Goal: Find specific page/section: Find specific page/section

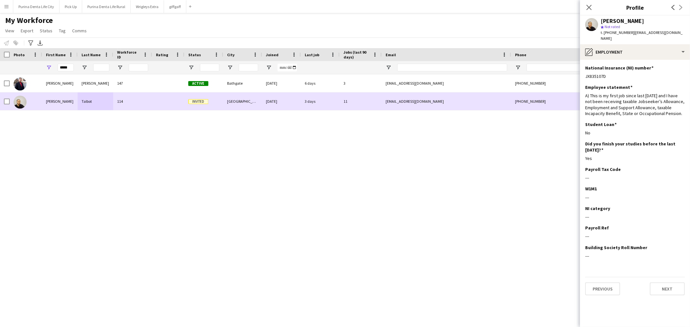
click at [61, 98] on div "[PERSON_NAME]" at bounding box center [60, 101] width 36 height 18
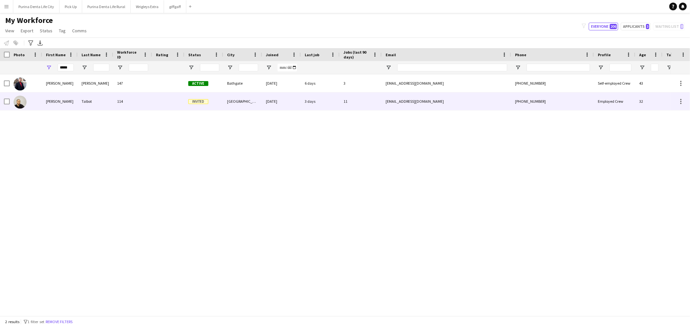
click at [60, 104] on div "[PERSON_NAME]" at bounding box center [60, 101] width 36 height 18
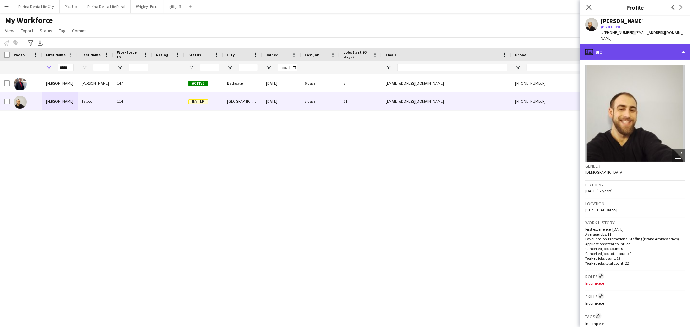
click at [657, 47] on div "profile Bio" at bounding box center [635, 52] width 110 height 16
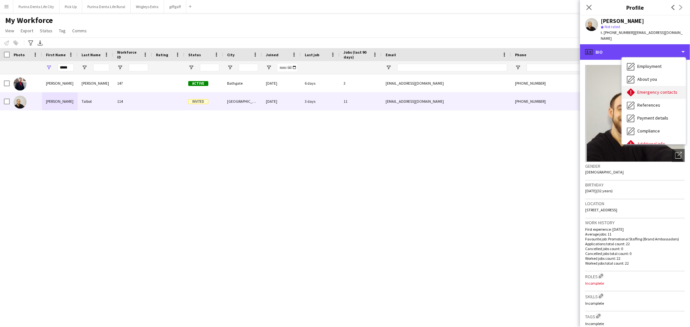
scroll to position [36, 0]
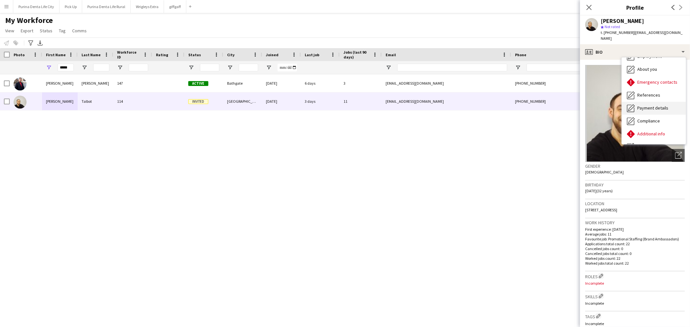
click at [654, 105] on span "Payment details" at bounding box center [652, 108] width 31 height 6
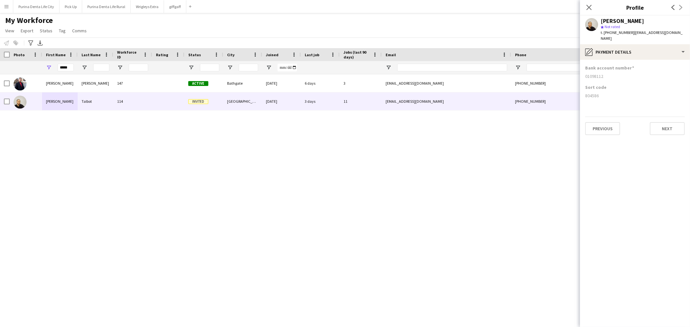
drag, startPoint x: 598, startPoint y: 89, endPoint x: 580, endPoint y: 89, distance: 18.4
click at [580, 89] on app-section-data-types "Bank account number [FINANCIAL_ID] Sort code [FINANCIAL_ID] Previous Next" at bounding box center [635, 193] width 110 height 267
copy div "804586"
drag, startPoint x: 603, startPoint y: 70, endPoint x: 580, endPoint y: 70, distance: 23.0
click at [580, 70] on app-section-data-types "Bank account number [FINANCIAL_ID] Sort code [FINANCIAL_ID] Previous Next" at bounding box center [635, 193] width 110 height 267
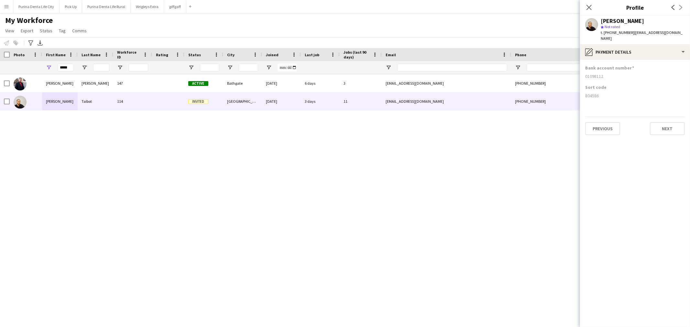
copy div "01098112"
click at [70, 67] on input "*****" at bounding box center [66, 68] width 16 height 8
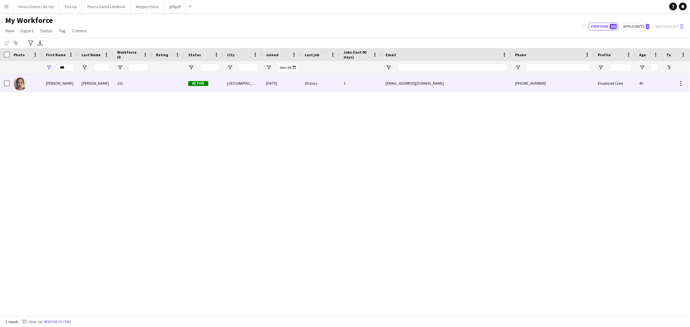
click at [69, 84] on div "Amy" at bounding box center [60, 83] width 36 height 18
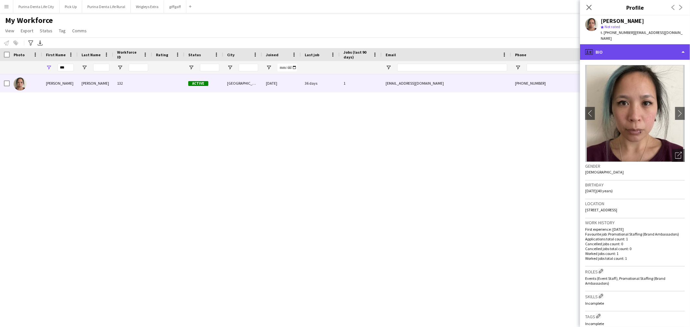
click at [659, 44] on div "profile Bio" at bounding box center [635, 52] width 110 height 16
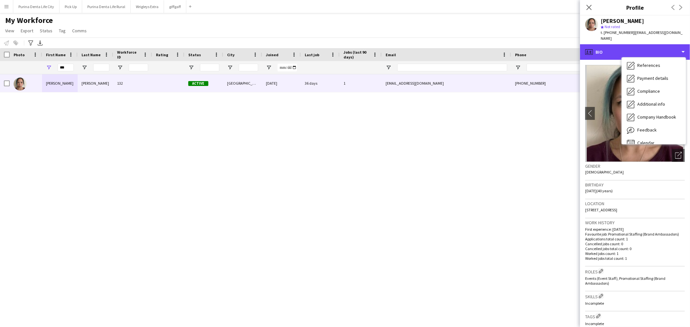
scroll to position [72, 0]
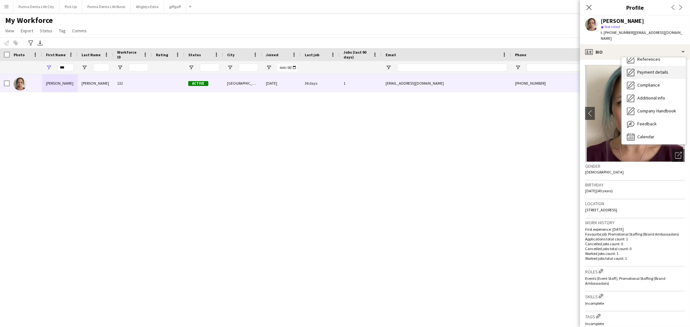
click at [657, 69] on span "Payment details" at bounding box center [652, 72] width 31 height 6
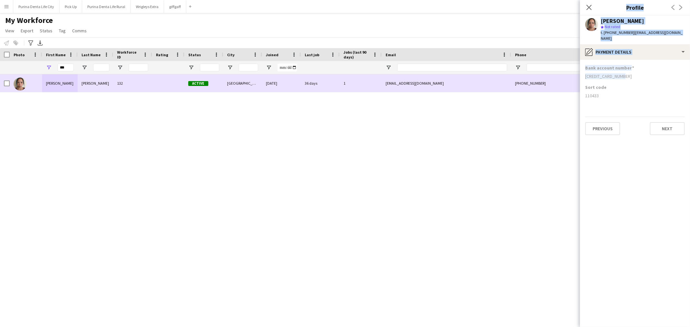
drag, startPoint x: 626, startPoint y: 69, endPoint x: 576, endPoint y: 75, distance: 50.5
click at [576, 75] on body "Menu Boards Boards Boards All jobs Status Workforce Workforce My Workforce Recr…" at bounding box center [345, 163] width 690 height 327
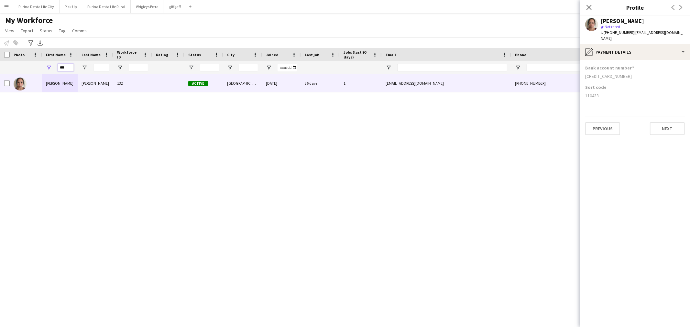
click at [69, 64] on input "***" at bounding box center [66, 68] width 16 height 8
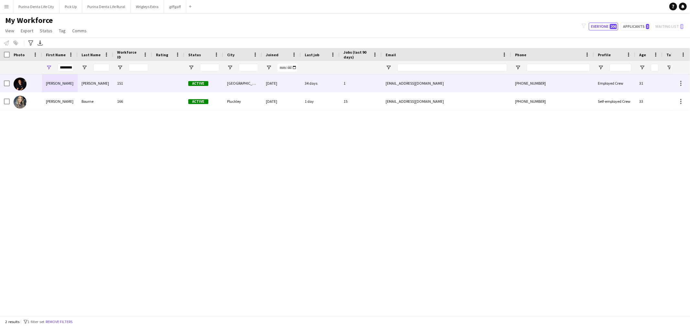
click at [73, 81] on div "georgina" at bounding box center [60, 83] width 36 height 18
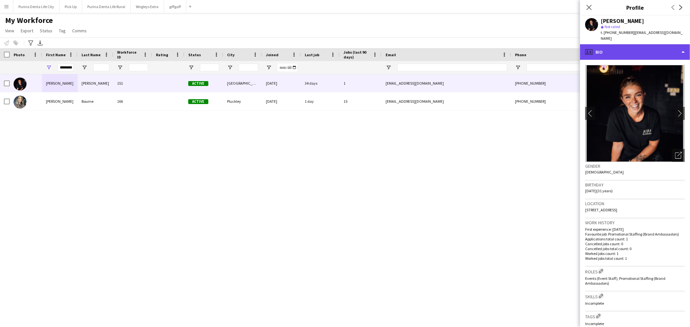
click at [665, 49] on div "profile Bio" at bounding box center [635, 52] width 110 height 16
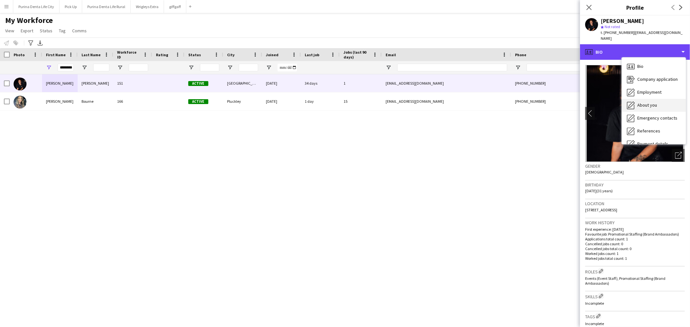
scroll to position [36, 0]
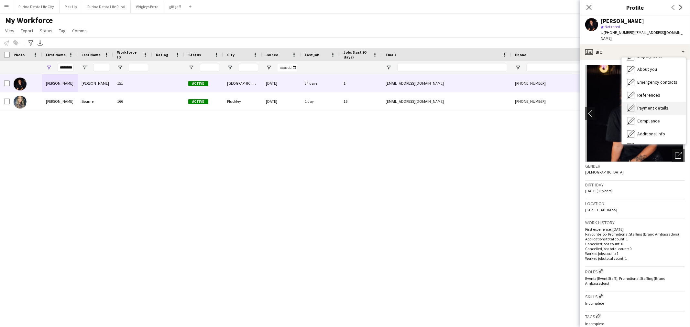
click at [661, 105] on span "Payment details" at bounding box center [652, 108] width 31 height 6
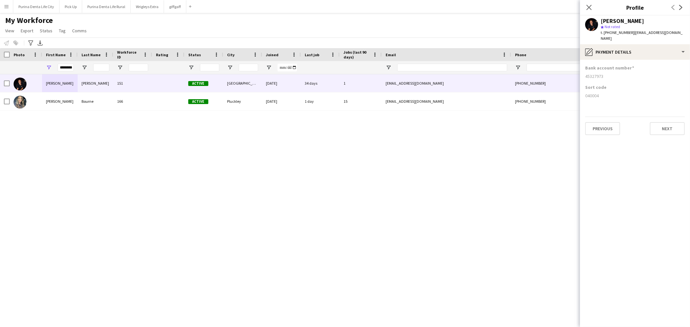
drag, startPoint x: 608, startPoint y: 88, endPoint x: 581, endPoint y: 90, distance: 27.6
click at [581, 90] on app-section-data-types "Bank account number 45327973 Sort code 040004 Previous Next" at bounding box center [635, 193] width 110 height 267
copy div "040004"
drag, startPoint x: 609, startPoint y: 68, endPoint x: 579, endPoint y: 71, distance: 30.2
click at [579, 71] on body "Menu Boards Boards Boards All jobs Status Workforce Workforce My Workforce Recr…" at bounding box center [345, 163] width 690 height 327
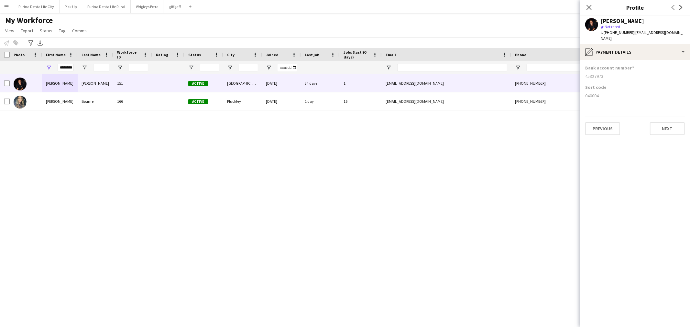
click at [601, 73] on div "45327973" at bounding box center [635, 76] width 100 height 6
click at [604, 85] on div "Sort code 040004" at bounding box center [635, 93] width 100 height 19
drag, startPoint x: 605, startPoint y: 70, endPoint x: 583, endPoint y: 72, distance: 21.7
click at [583, 72] on app-section-data-types "Bank account number 45327973 Sort code 040004 Previous Next" at bounding box center [635, 193] width 110 height 267
copy div "45327973"
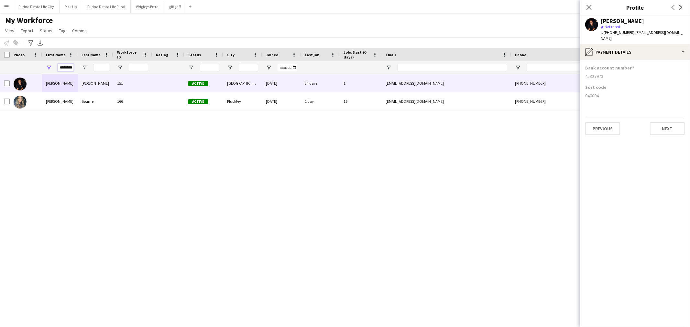
click at [65, 67] on input "********" at bounding box center [66, 68] width 16 height 8
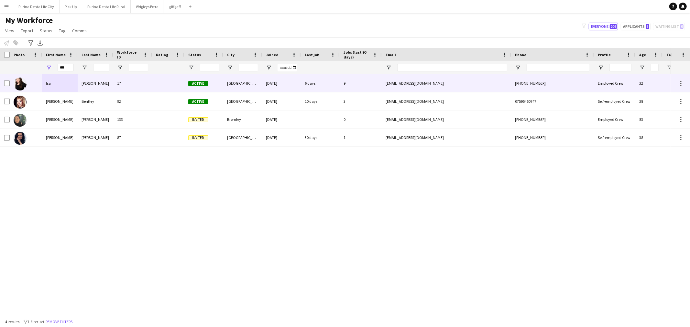
click at [62, 84] on div "Isa" at bounding box center [60, 83] width 36 height 18
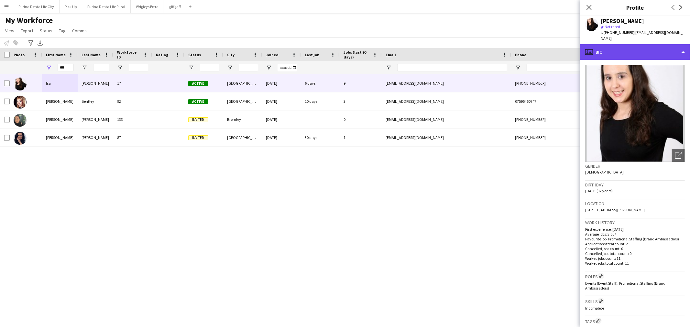
click at [648, 44] on div "profile Bio" at bounding box center [635, 52] width 110 height 16
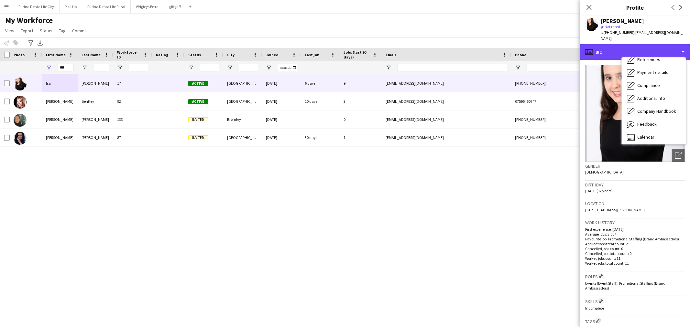
scroll to position [72, 0]
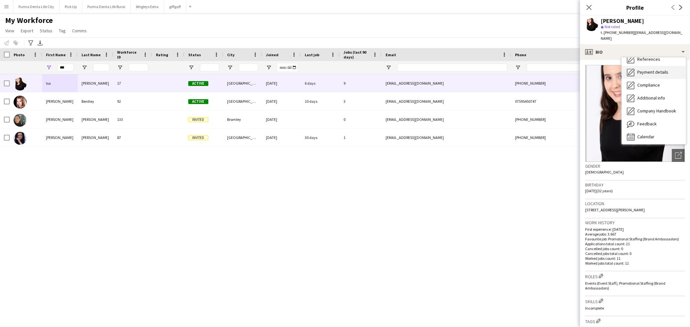
click at [647, 69] on span "Payment details" at bounding box center [652, 72] width 31 height 6
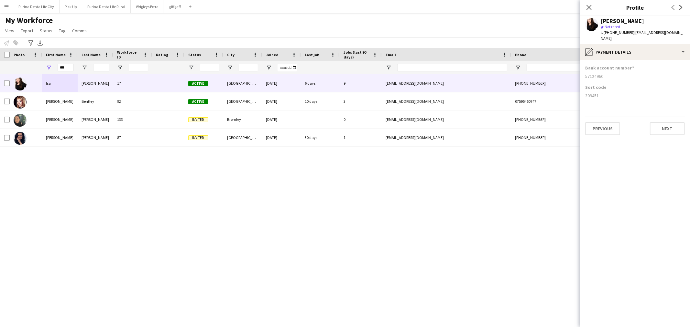
drag, startPoint x: 598, startPoint y: 88, endPoint x: 584, endPoint y: 89, distance: 13.9
click at [585, 93] on div "309451" at bounding box center [635, 96] width 100 height 6
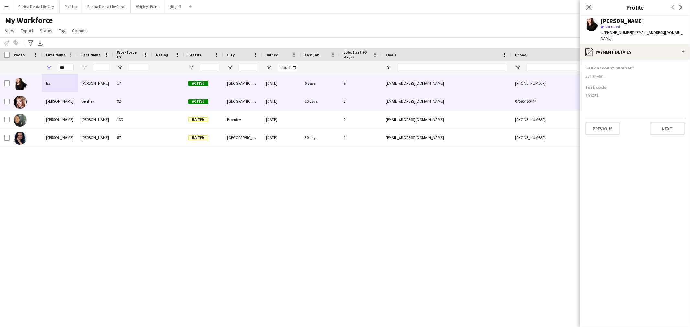
copy div "309451"
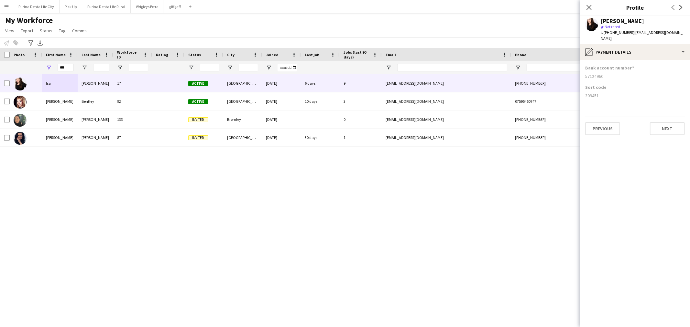
drag, startPoint x: 612, startPoint y: 69, endPoint x: 584, endPoint y: 73, distance: 28.0
click at [585, 73] on div "57124960" at bounding box center [635, 76] width 100 height 6
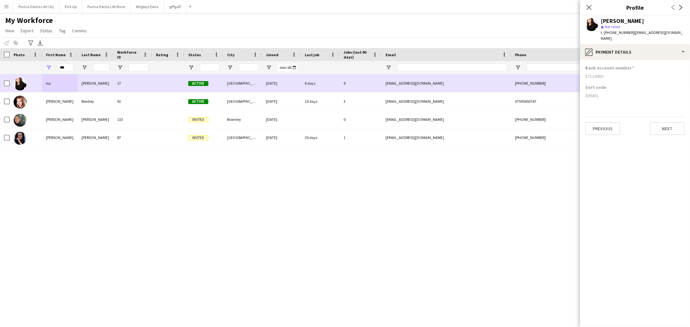
copy div "57124960"
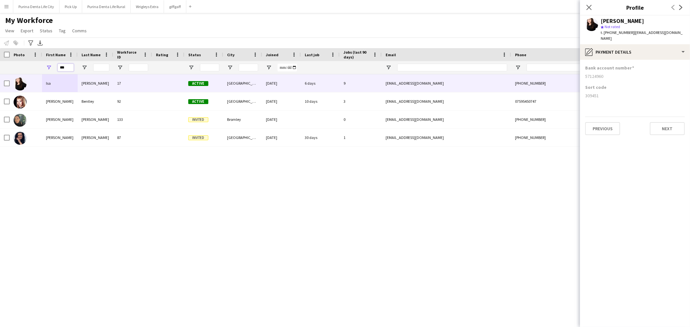
click at [69, 66] on input "***" at bounding box center [66, 68] width 16 height 8
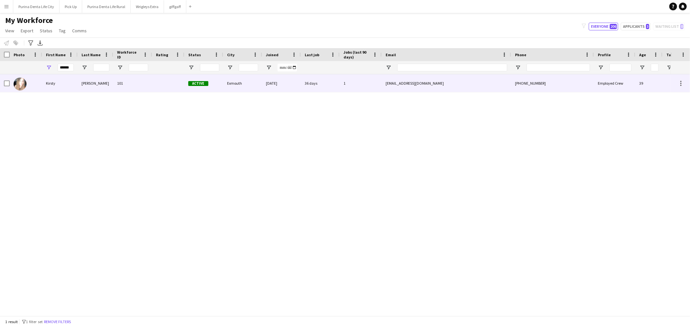
click at [59, 85] on div "Kirsty" at bounding box center [60, 83] width 36 height 18
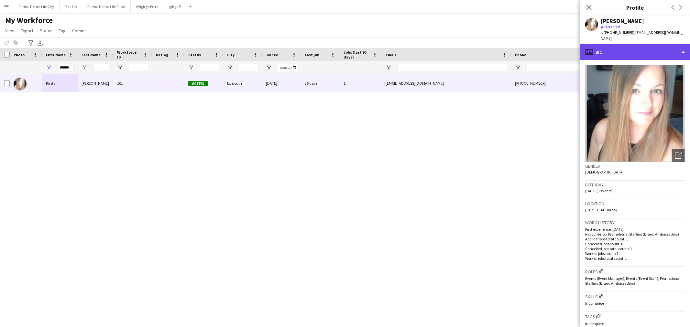
click at [648, 44] on div "profile Bio" at bounding box center [635, 52] width 110 height 16
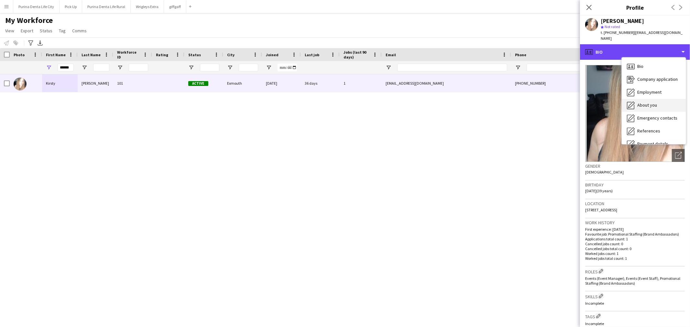
scroll to position [36, 0]
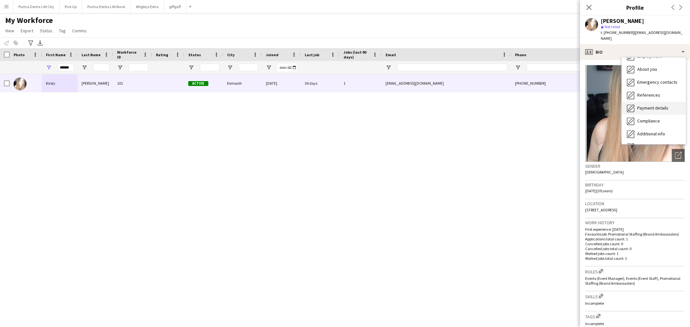
click at [655, 105] on span "Payment details" at bounding box center [652, 108] width 31 height 6
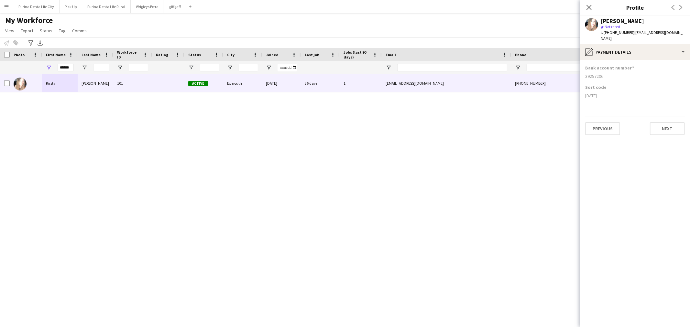
drag, startPoint x: 610, startPoint y: 91, endPoint x: 584, endPoint y: 91, distance: 25.9
click at [584, 91] on app-section-data-types "Bank account number 39257206 Sort code 07-01-16 Previous Next" at bounding box center [635, 193] width 110 height 267
copy div "07-01-16"
drag, startPoint x: 605, startPoint y: 71, endPoint x: 583, endPoint y: 73, distance: 21.1
click at [583, 73] on app-section-data-types "Bank account number 39257206 Sort code 07-01-16 Previous Next" at bounding box center [635, 193] width 110 height 267
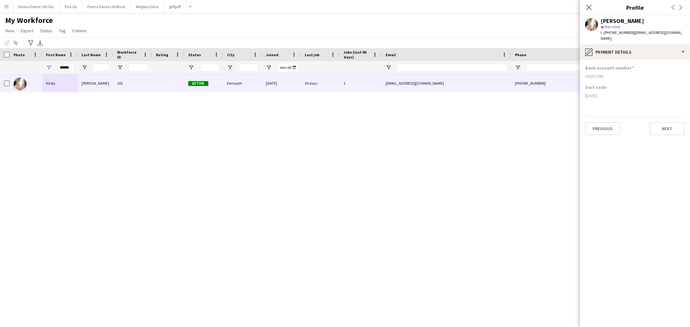
copy div "39257206"
click at [58, 70] on input "******" at bounding box center [66, 68] width 16 height 8
click at [61, 69] on input "******" at bounding box center [66, 68] width 16 height 8
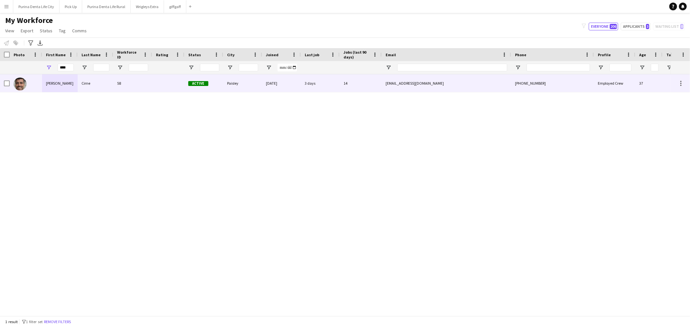
click at [64, 85] on div "Luis" at bounding box center [60, 83] width 36 height 18
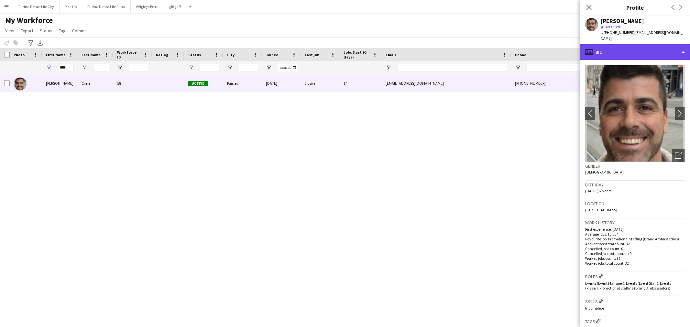
click at [637, 51] on div "profile Bio" at bounding box center [635, 52] width 110 height 16
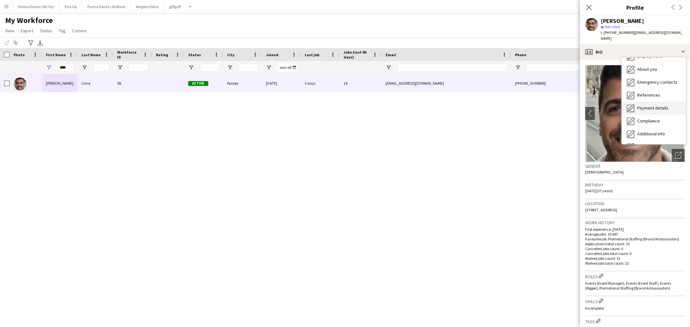
click at [648, 105] on span "Payment details" at bounding box center [652, 108] width 31 height 6
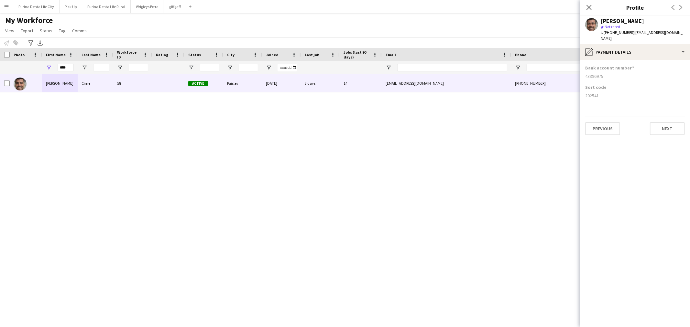
drag, startPoint x: 600, startPoint y: 88, endPoint x: 582, endPoint y: 90, distance: 17.5
click at [582, 90] on app-section-data-types "Bank account number 43396975 Sort code 202541 Previous Next" at bounding box center [635, 193] width 110 height 267
copy div "202541"
drag, startPoint x: 610, startPoint y: 75, endPoint x: 583, endPoint y: 71, distance: 27.7
click at [583, 71] on app-section-data-types "Bank account number 43396975 Sort code 202541 Previous Next" at bounding box center [635, 193] width 110 height 267
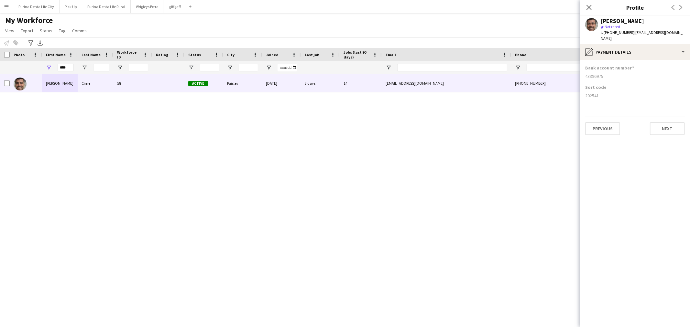
copy div "43396975"
click at [65, 70] on input "****" at bounding box center [66, 68] width 16 height 8
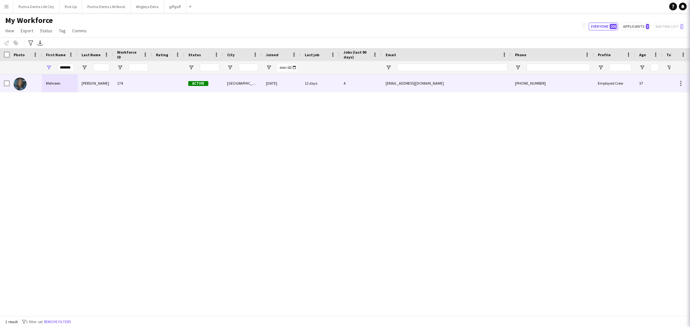
click at [70, 85] on div "Mehreen" at bounding box center [60, 83] width 36 height 18
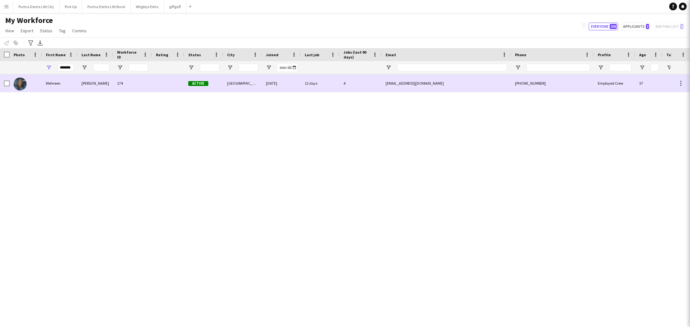
scroll to position [0, 0]
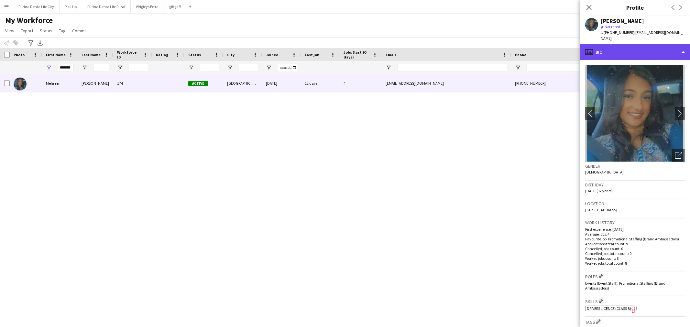
click at [666, 44] on div "profile Bio" at bounding box center [635, 52] width 110 height 16
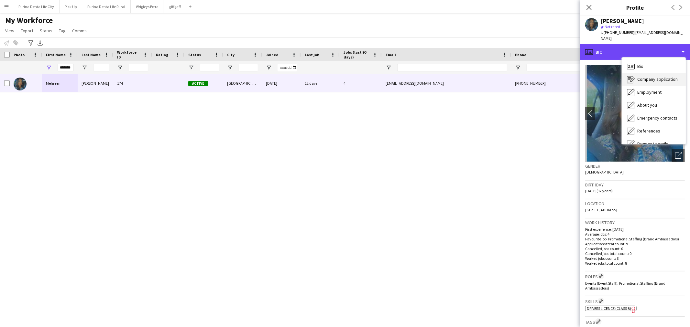
scroll to position [36, 0]
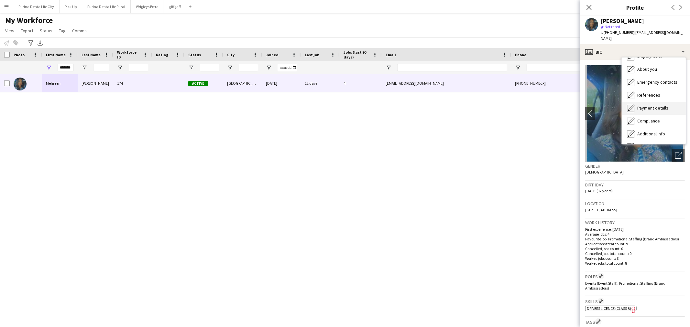
click at [645, 105] on span "Payment details" at bounding box center [652, 108] width 31 height 6
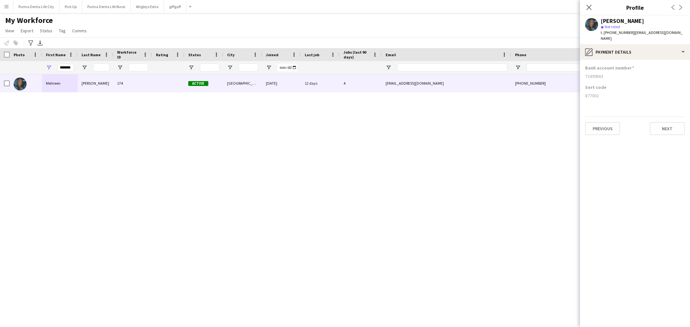
drag, startPoint x: 605, startPoint y: 91, endPoint x: 581, endPoint y: 91, distance: 24.6
click at [581, 91] on app-section-data-types "Bank account number 72499863 Sort code 877002 Previous Next" at bounding box center [635, 193] width 110 height 267
drag, startPoint x: 612, startPoint y: 71, endPoint x: 581, endPoint y: 74, distance: 31.8
click at [581, 74] on app-section-data-types "Bank account number 72499863 Sort code 877002 Previous Next" at bounding box center [635, 193] width 110 height 267
click at [66, 68] on input "*******" at bounding box center [66, 68] width 16 height 8
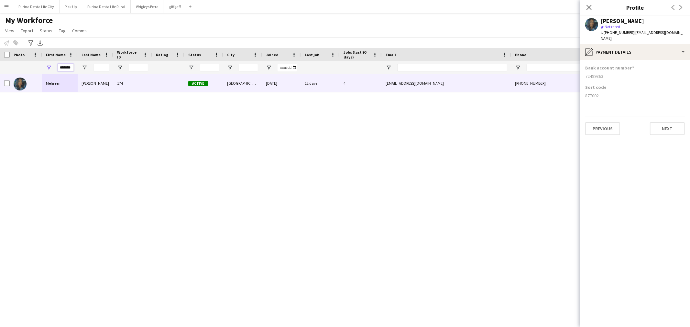
click at [66, 68] on input "*******" at bounding box center [66, 68] width 16 height 8
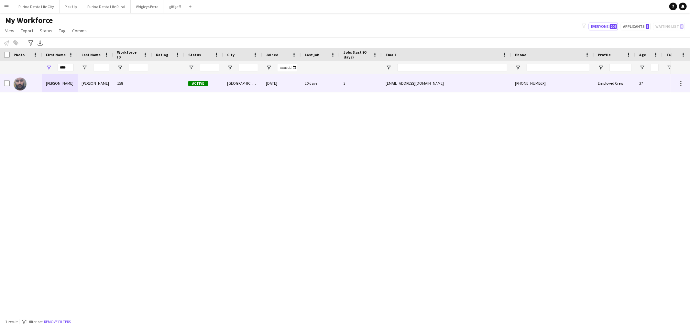
click at [72, 83] on div "Ravi" at bounding box center [60, 83] width 36 height 18
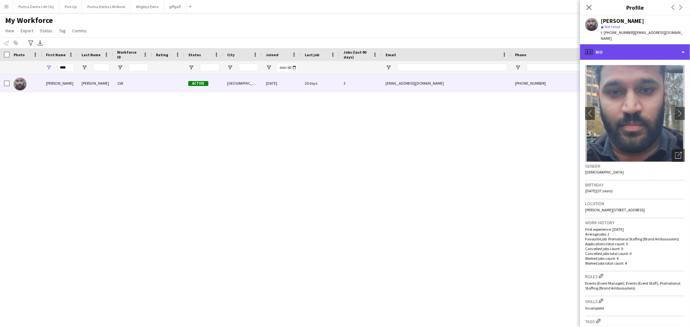
click at [661, 44] on div "profile Bio" at bounding box center [635, 52] width 110 height 16
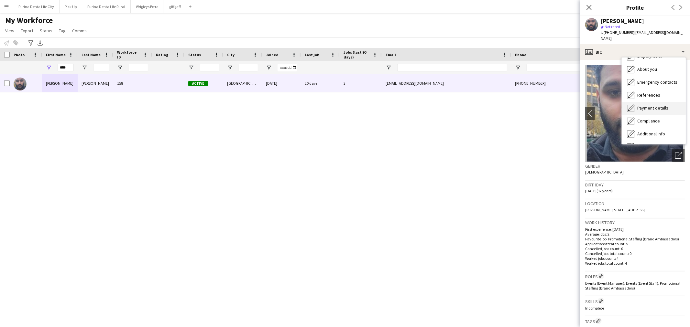
click at [654, 105] on span "Payment details" at bounding box center [652, 108] width 31 height 6
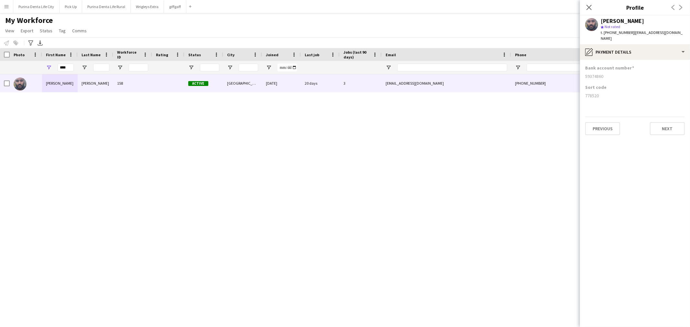
drag, startPoint x: 593, startPoint y: 88, endPoint x: 583, endPoint y: 88, distance: 9.4
click at [583, 88] on app-section-data-types "Bank account number 59374860 Sort code 778520 Previous Next" at bounding box center [635, 193] width 110 height 267
drag, startPoint x: 601, startPoint y: 70, endPoint x: 576, endPoint y: 70, distance: 24.9
click at [576, 70] on body "Menu Boards Boards Boards All jobs Status Workforce Workforce My Workforce Recr…" at bounding box center [345, 163] width 690 height 327
click at [603, 73] on div "59374860" at bounding box center [635, 76] width 100 height 6
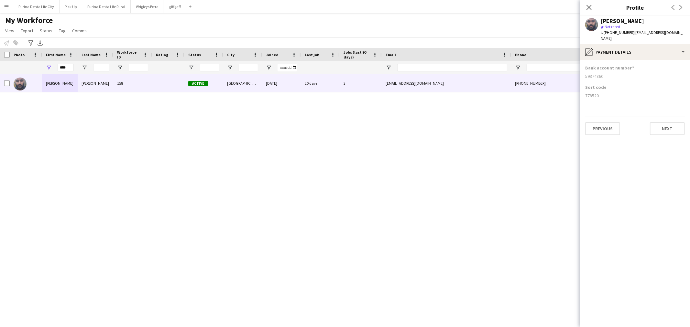
drag, startPoint x: 603, startPoint y: 70, endPoint x: 585, endPoint y: 70, distance: 17.8
click at [585, 73] on div "59374860" at bounding box center [635, 76] width 100 height 6
click at [66, 69] on input "****" at bounding box center [66, 68] width 16 height 8
type input "****"
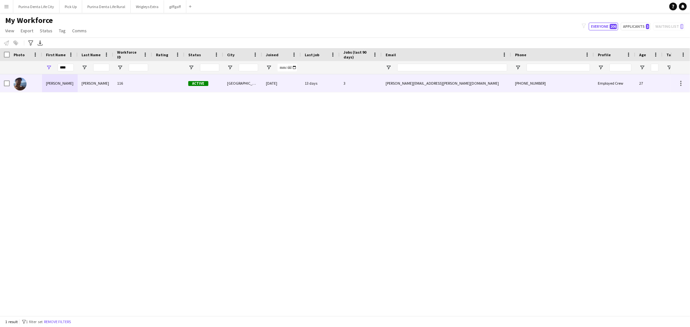
drag, startPoint x: 75, startPoint y: 80, endPoint x: 187, endPoint y: 86, distance: 111.4
click at [75, 80] on div "[PERSON_NAME]" at bounding box center [60, 83] width 36 height 18
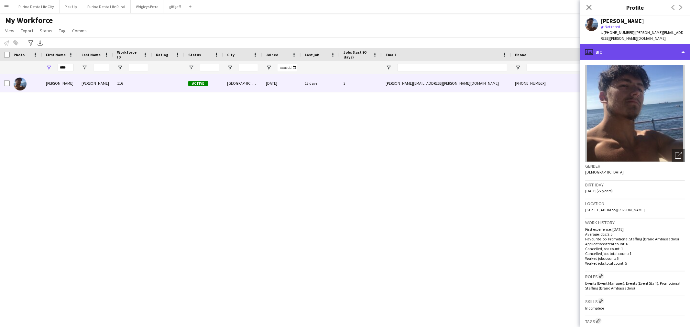
click at [650, 44] on div "profile Bio" at bounding box center [635, 52] width 110 height 16
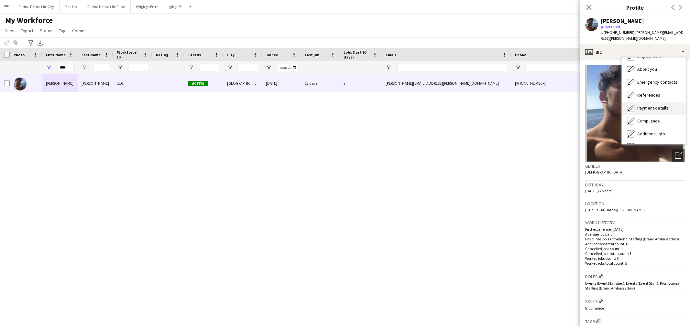
click at [654, 105] on span "Payment details" at bounding box center [652, 108] width 31 height 6
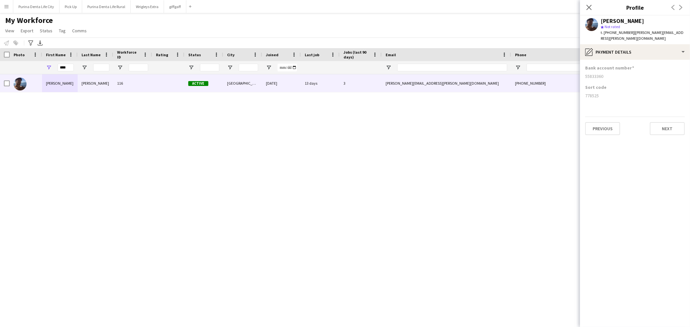
drag, startPoint x: 604, startPoint y: 88, endPoint x: 584, endPoint y: 89, distance: 19.7
click at [584, 89] on app-section-data-types "Bank account number 55833360 Sort code 778525 Previous Next" at bounding box center [635, 193] width 110 height 267
drag, startPoint x: 605, startPoint y: 72, endPoint x: 582, endPoint y: 72, distance: 23.0
click at [582, 72] on app-section-data-types "Bank account number 55833360 Sort code 778525 Previous Next" at bounding box center [635, 193] width 110 height 267
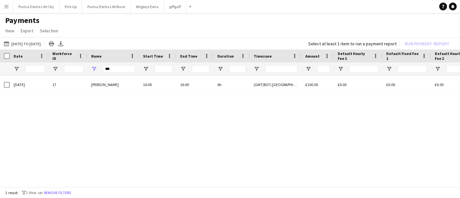
click at [5, 5] on app-icon "Menu" at bounding box center [6, 6] width 5 height 5
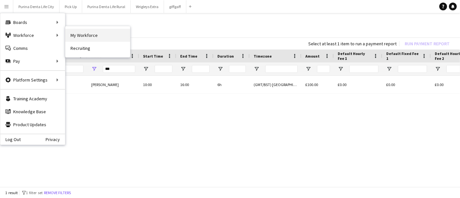
click at [92, 37] on link "My Workforce" at bounding box center [97, 35] width 65 height 13
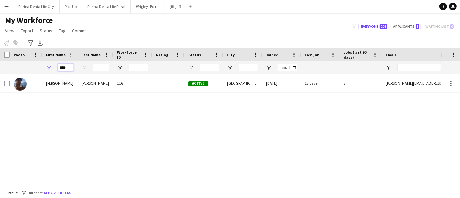
click at [63, 64] on input "****" at bounding box center [66, 68] width 16 height 8
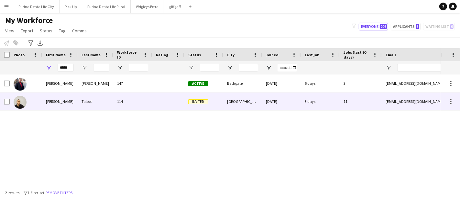
click at [55, 100] on div "[PERSON_NAME]" at bounding box center [60, 101] width 36 height 18
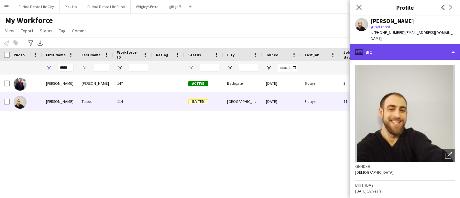
click at [439, 49] on div "profile Bio" at bounding box center [405, 52] width 110 height 16
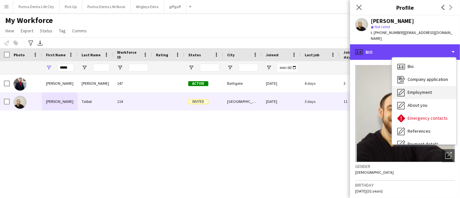
scroll to position [36, 0]
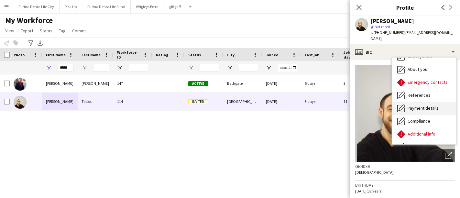
click at [423, 105] on div "Payment details Payment details" at bounding box center [424, 108] width 64 height 13
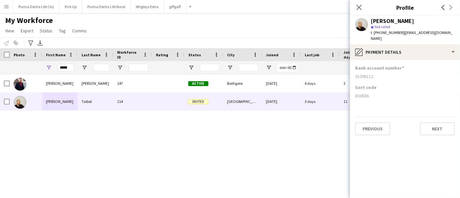
drag, startPoint x: 374, startPoint y: 71, endPoint x: 351, endPoint y: 71, distance: 22.6
click at [351, 71] on app-section-data-types "Bank account number [FINANCIAL_ID] Sort code [FINANCIAL_ID] Previous Next" at bounding box center [405, 129] width 110 height 138
copy div "01098112"
click at [66, 71] on div "*****" at bounding box center [66, 67] width 16 height 13
click at [70, 64] on input "*****" at bounding box center [66, 68] width 16 height 8
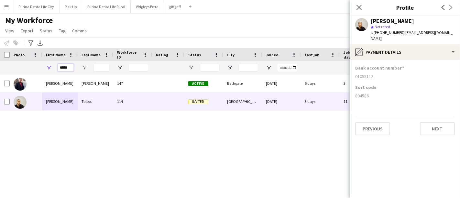
click at [69, 64] on input "*****" at bounding box center [66, 68] width 16 height 8
type input "****"
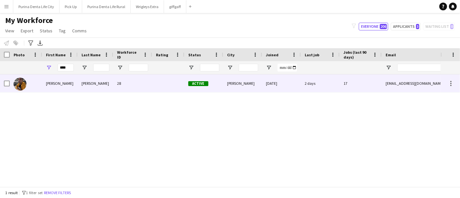
click at [68, 81] on div "[PERSON_NAME]" at bounding box center [60, 83] width 36 height 18
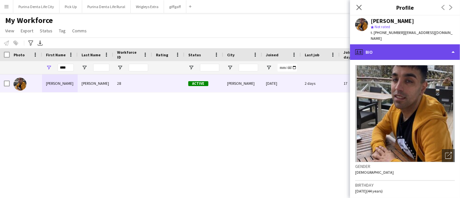
click at [431, 52] on div "profile Bio" at bounding box center [405, 52] width 110 height 16
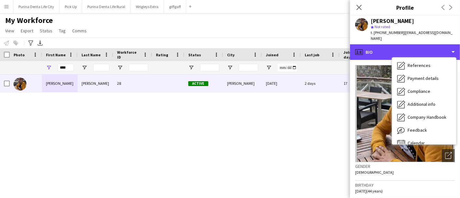
scroll to position [72, 0]
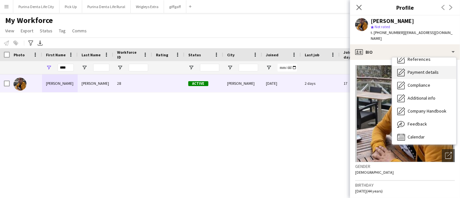
click at [431, 70] on div "Payment details Payment details" at bounding box center [424, 72] width 64 height 13
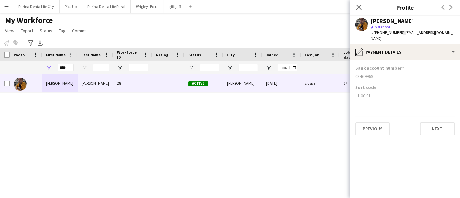
drag, startPoint x: 376, startPoint y: 69, endPoint x: 352, endPoint y: 70, distance: 23.7
click at [352, 70] on app-section-data-types "Bank account number [FINANCIAL_ID] Sort code [FINANCIAL_ID] Previous Next" at bounding box center [405, 129] width 110 height 138
copy div "08469969"
